Goal: Task Accomplishment & Management: Use online tool/utility

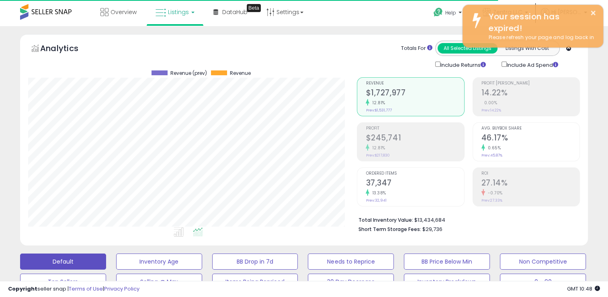
scroll to position [164, 329]
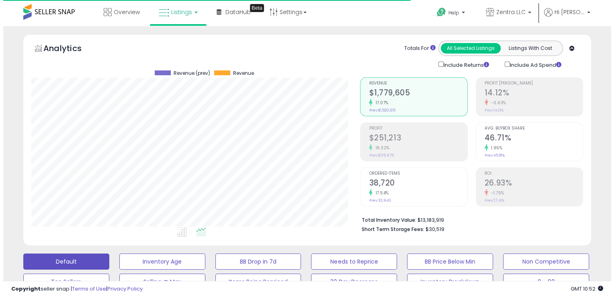
scroll to position [164, 329]
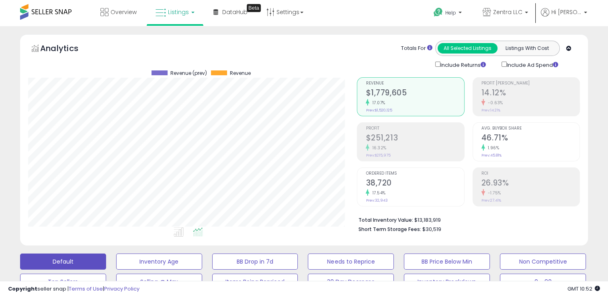
drag, startPoint x: 524, startPoint y: 86, endPoint x: 518, endPoint y: 88, distance: 6.6
click at [523, 86] on div "Profit [PERSON_NAME] 14.12% -0.63% Prev: 14.21%" at bounding box center [531, 96] width 98 height 36
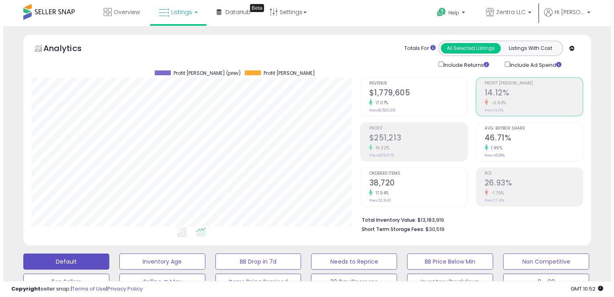
scroll to position [401800, 401636]
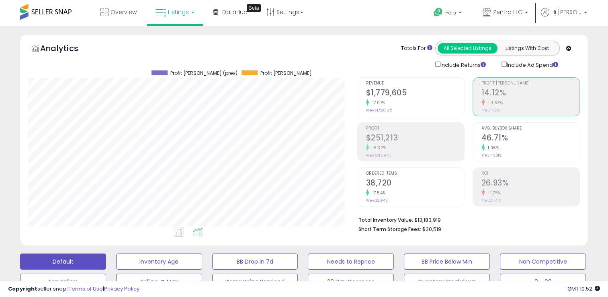
click at [508, 135] on h2 "46.71%" at bounding box center [531, 138] width 98 height 11
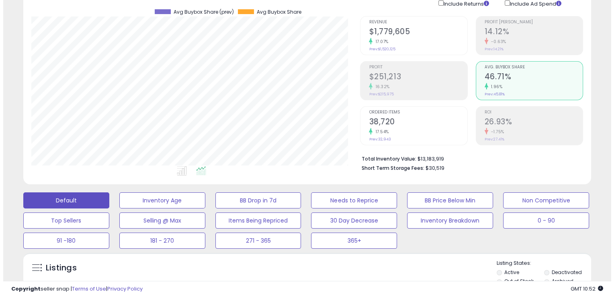
scroll to position [121, 0]
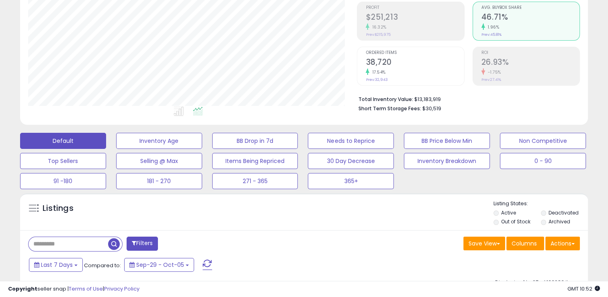
click at [84, 244] on input "text" at bounding box center [69, 244] width 80 height 14
paste input "**********"
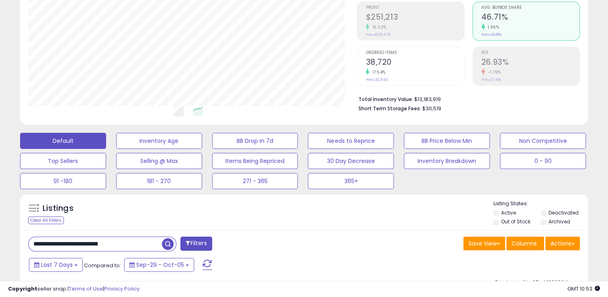
type input "**********"
click at [167, 243] on span "button" at bounding box center [168, 244] width 12 height 12
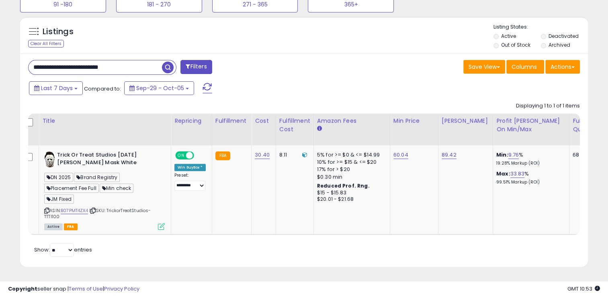
scroll to position [0, 0]
